Goal: Information Seeking & Learning: Learn about a topic

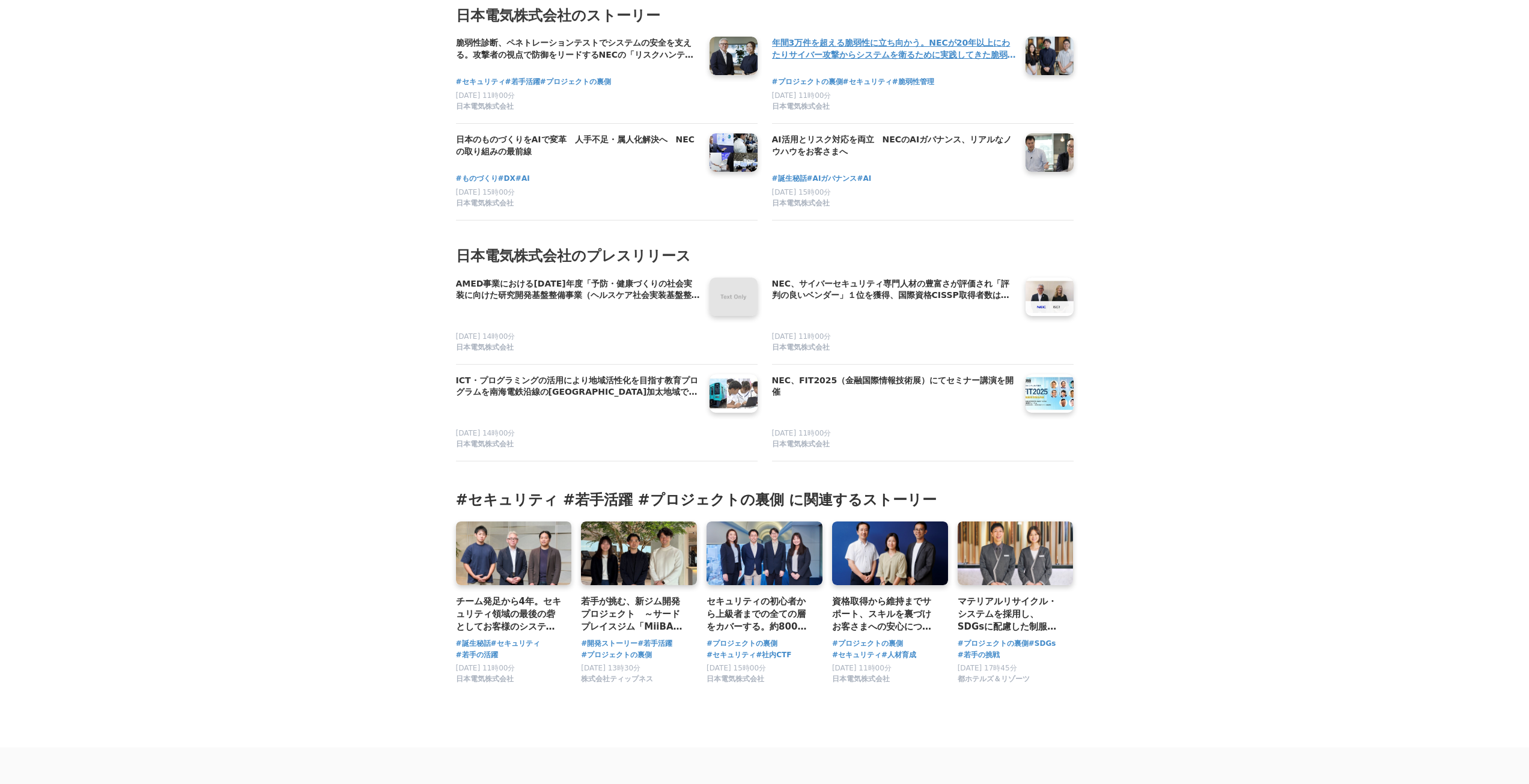
scroll to position [6067, 0]
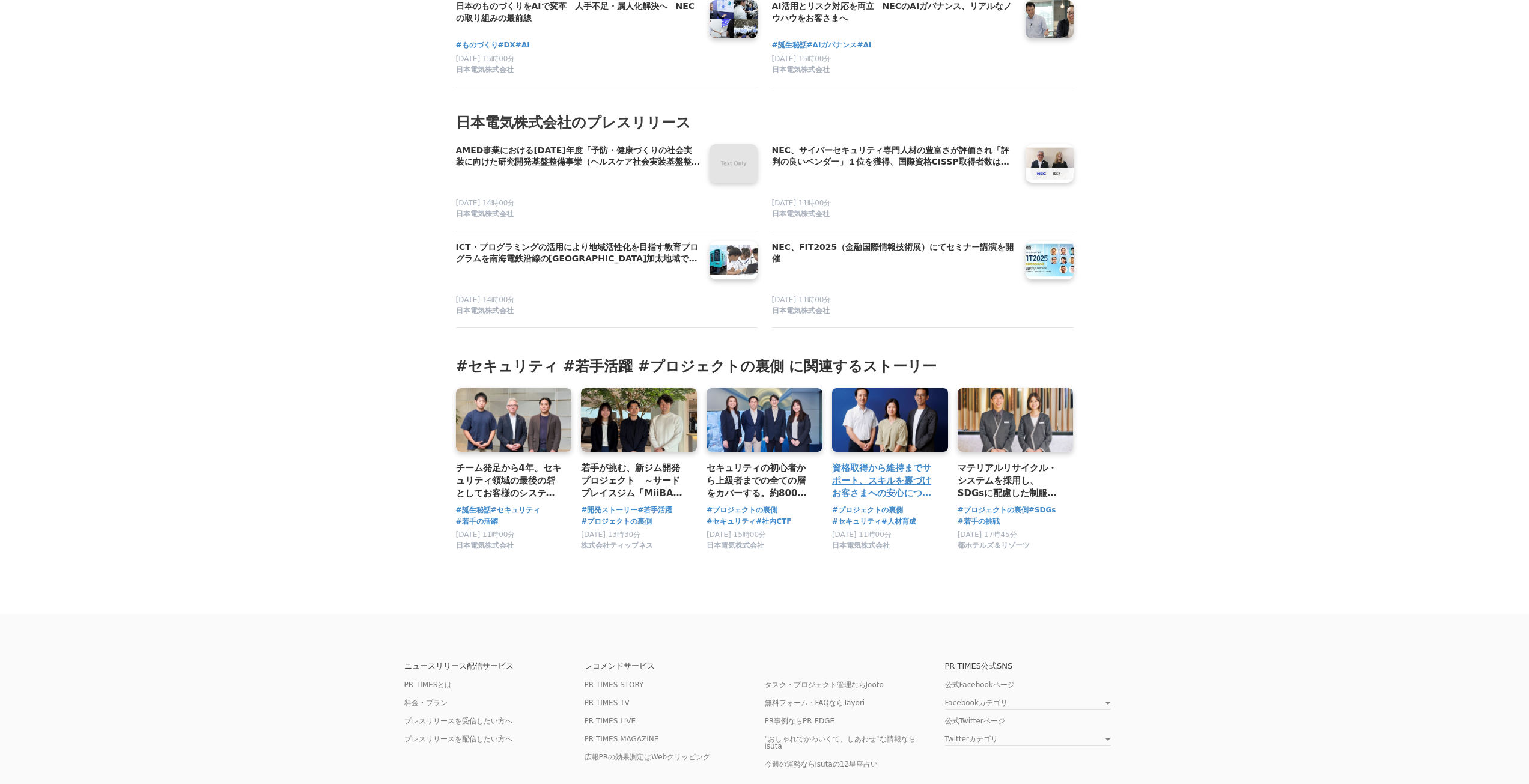
click at [873, 500] on h3 "資格取得から維持までサポート、スキルを裏づけお客さまへの安心につなげる。社外からも評価されたNECのセキュリティ人材育成活動の裏側【日本セキュリティ大賞[DA…" at bounding box center [885, 480] width 106 height 39
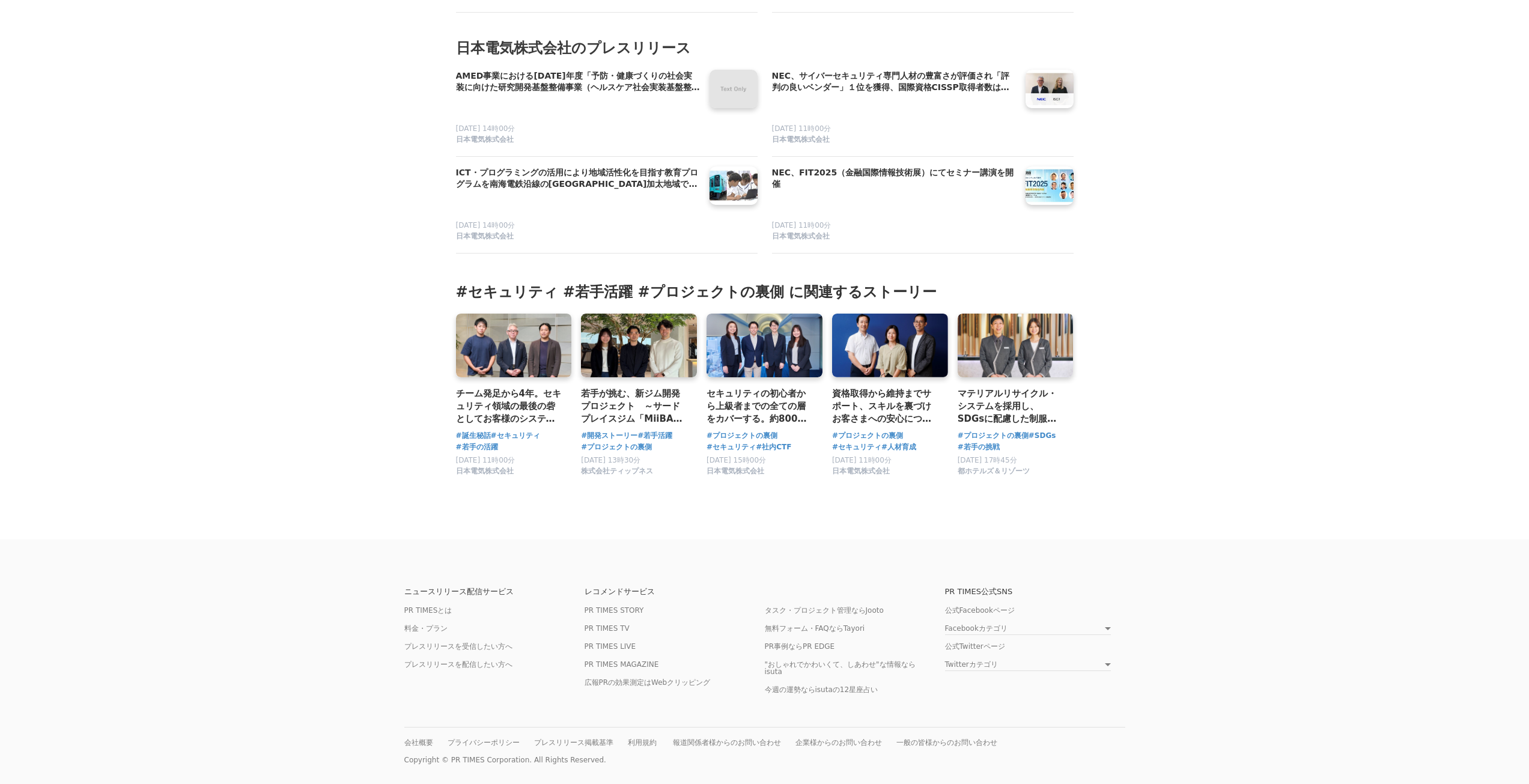
scroll to position [6187, 0]
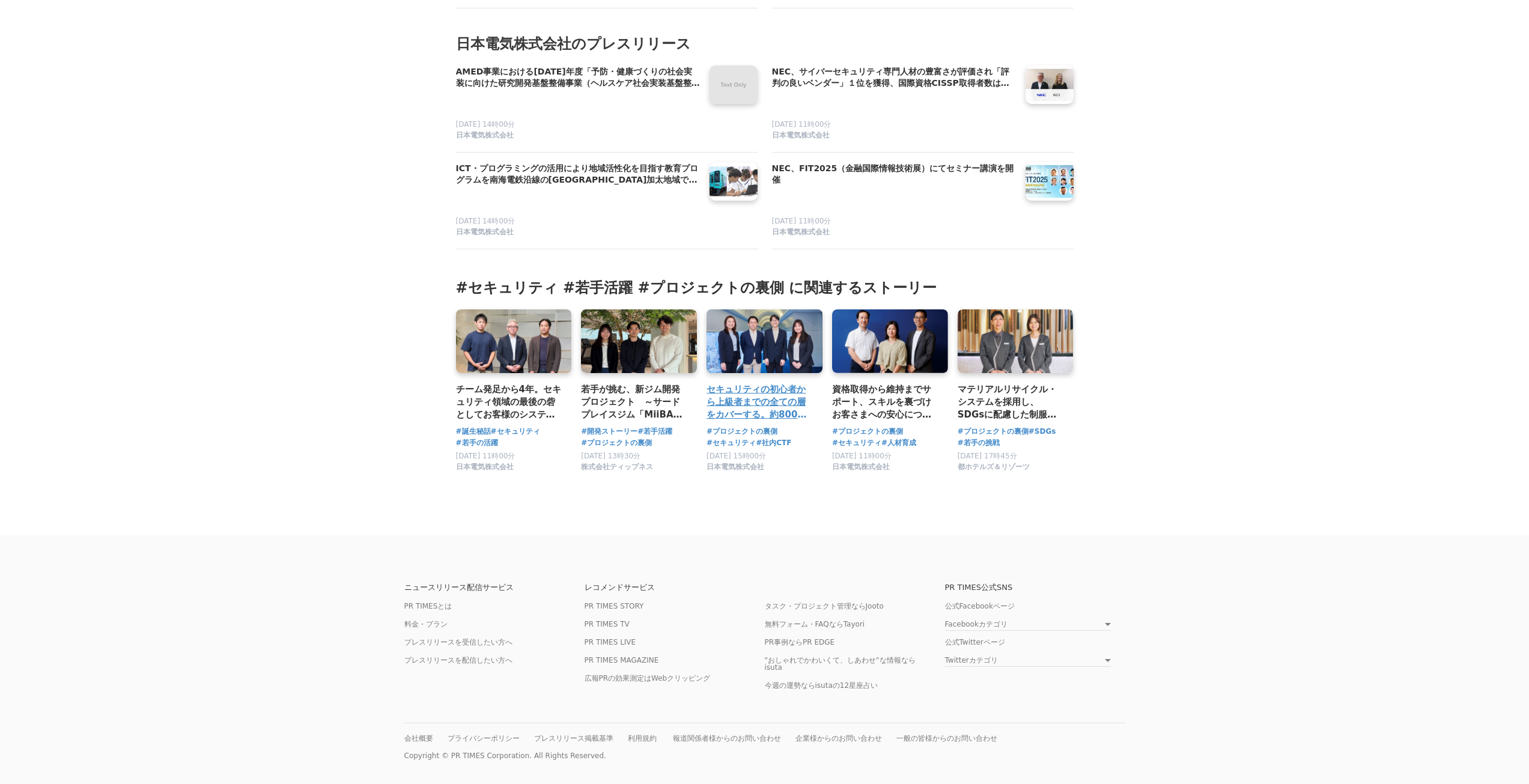
click at [791, 415] on h3 "セキュリティの初心者から上級者までの全ての層をカバーする。約800名が自主的に参加した社内CTF（第8回）実施の裏側" at bounding box center [760, 402] width 106 height 39
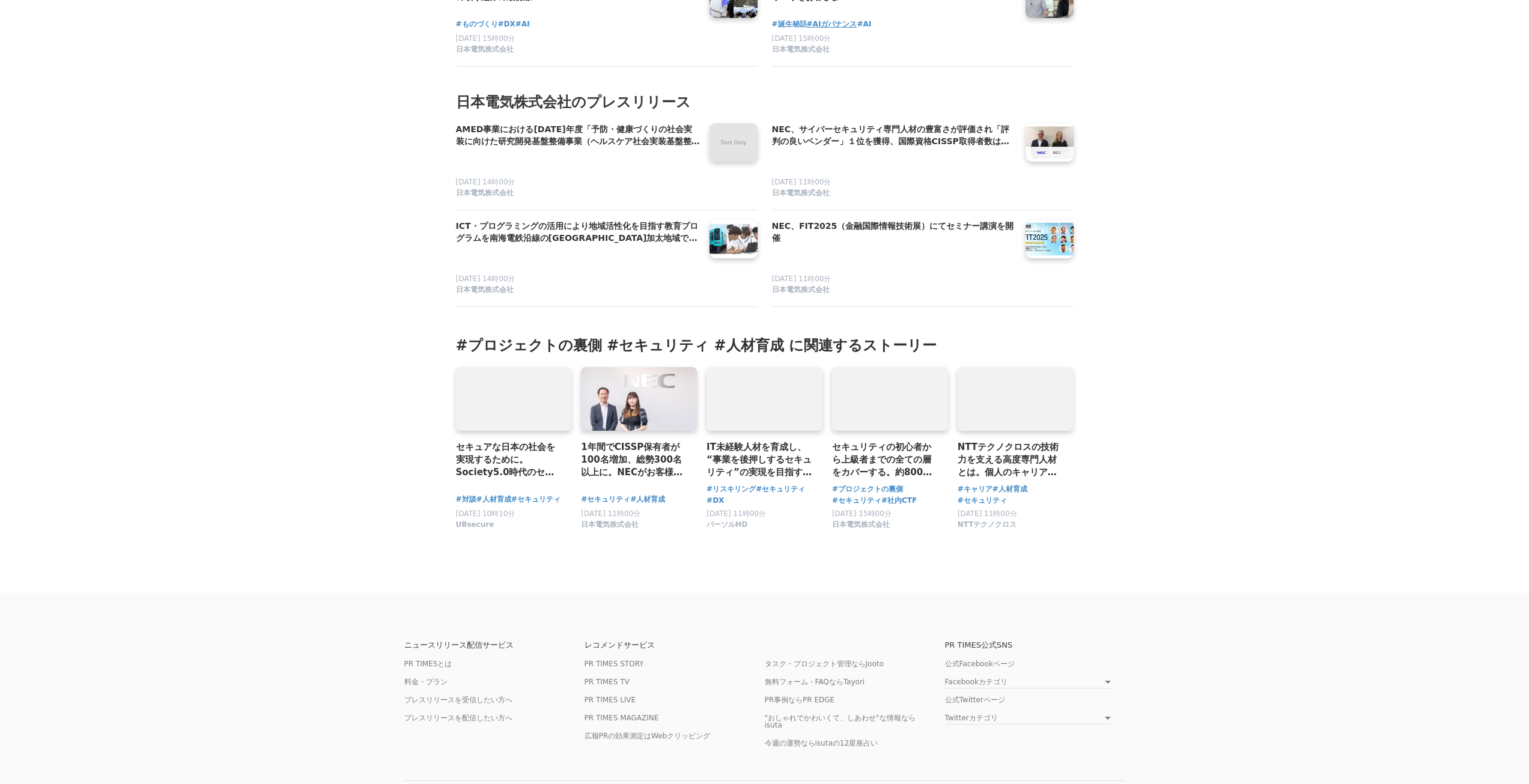
scroll to position [6547, 0]
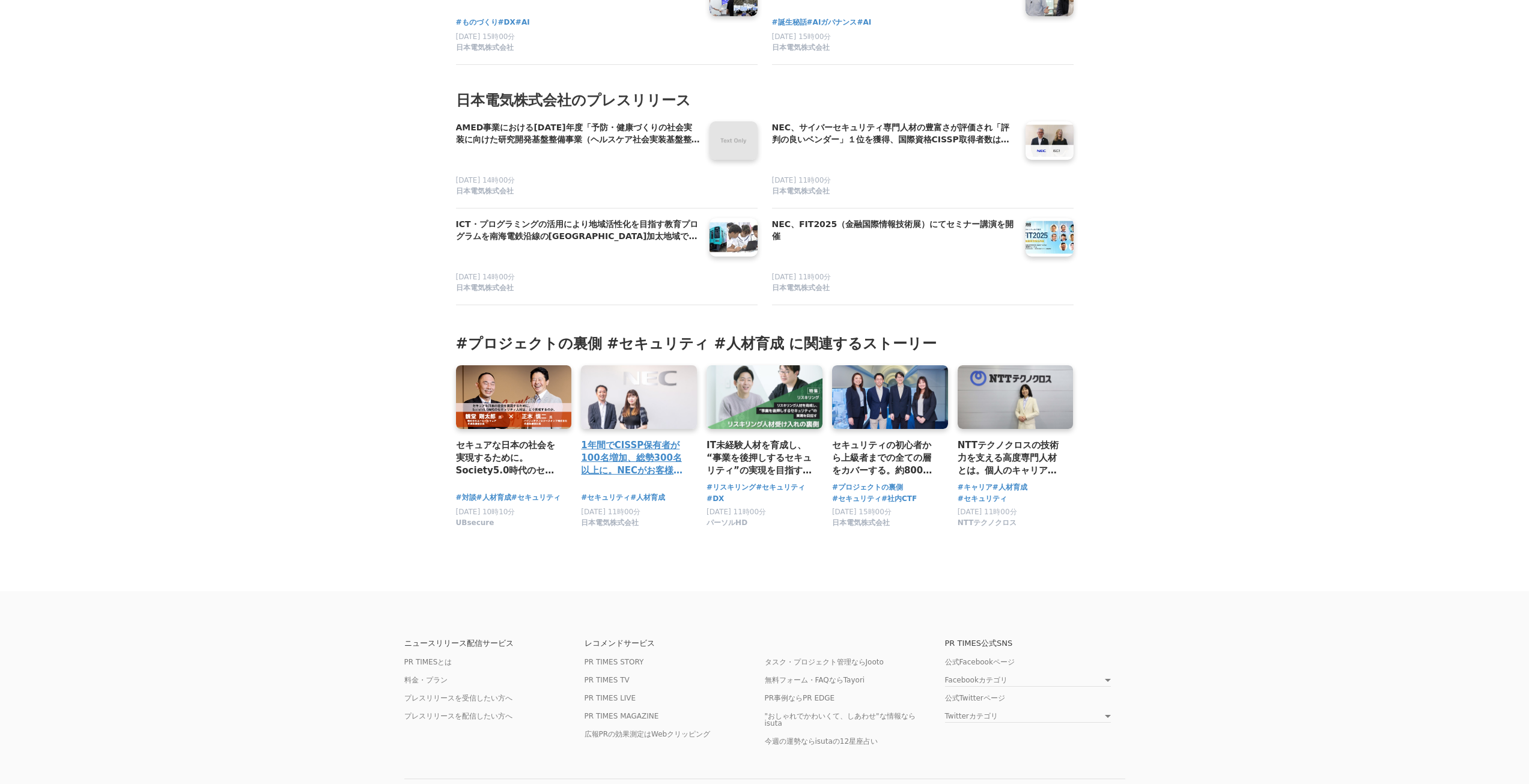
click at [634, 478] on h3 "1年間でCISSP保有者が100名増加、総勢300名以上に。NECがお客様のDX推進に携わる全ての人材に、国際的なセキュリティ資格の取得を推進する理由" at bounding box center [634, 457] width 106 height 39
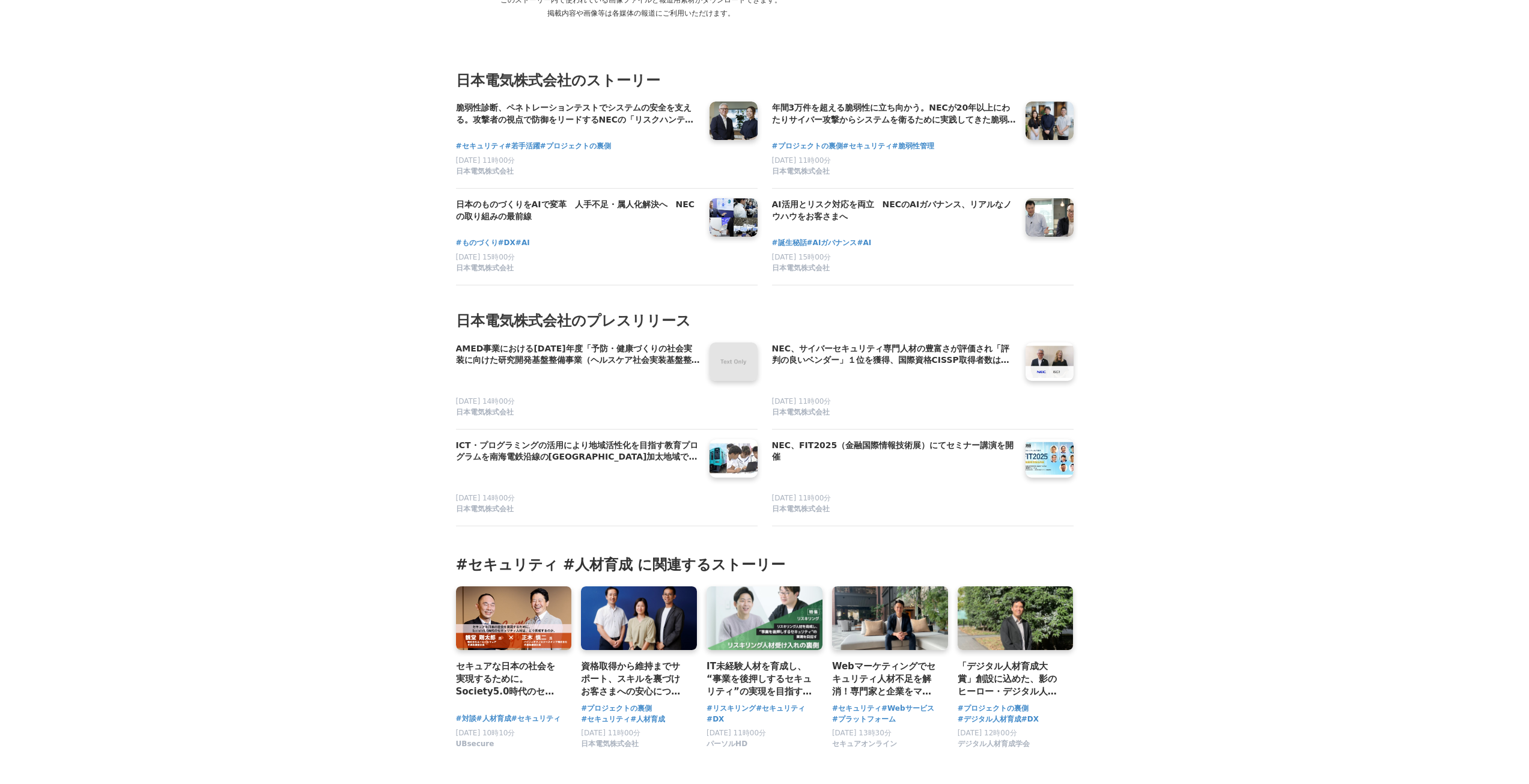
scroll to position [5526, 0]
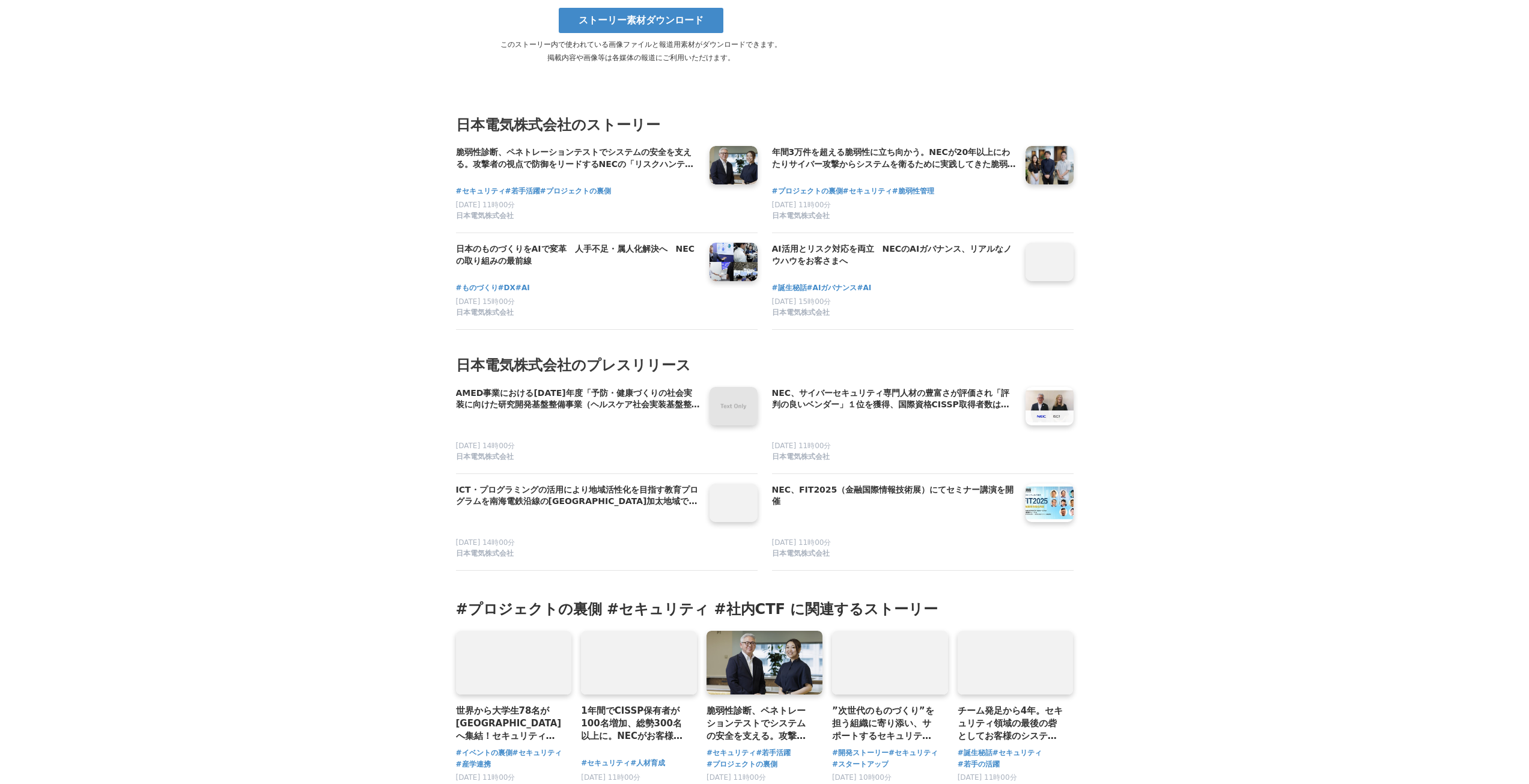
scroll to position [6779, 0]
